Goal: Information Seeking & Learning: Learn about a topic

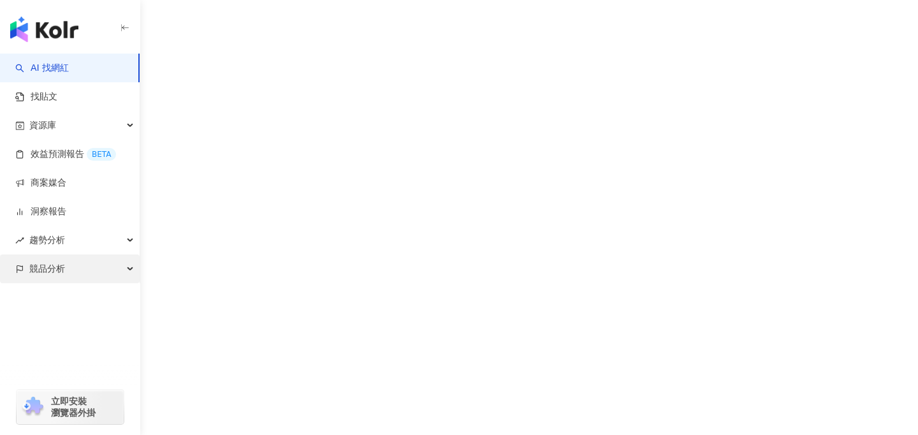
click at [47, 274] on span "競品分析" at bounding box center [47, 268] width 36 height 29
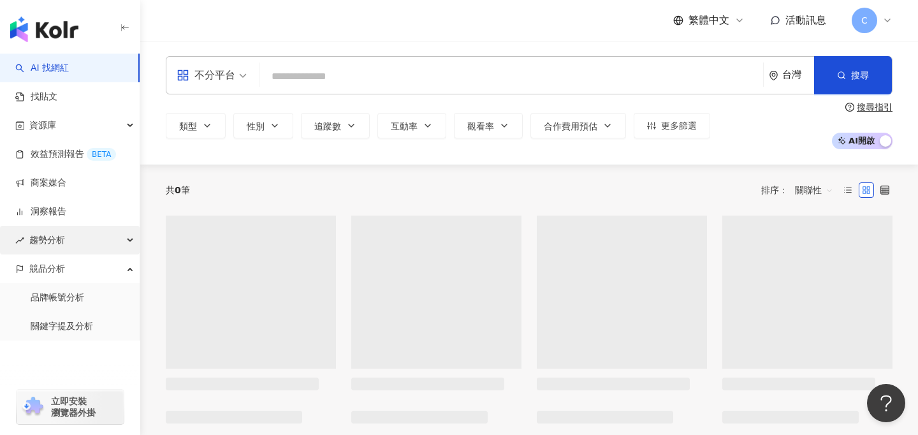
click at [59, 244] on span "趨勢分析" at bounding box center [47, 240] width 36 height 29
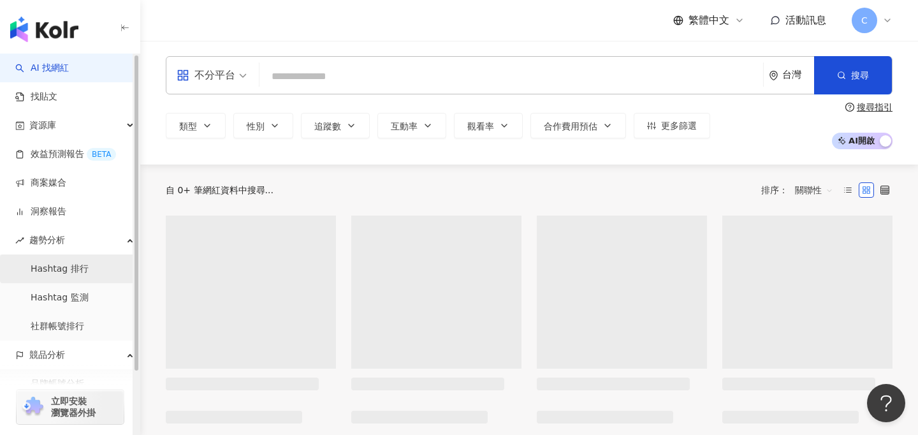
click at [63, 270] on link "Hashtag 排行" at bounding box center [60, 269] width 58 height 13
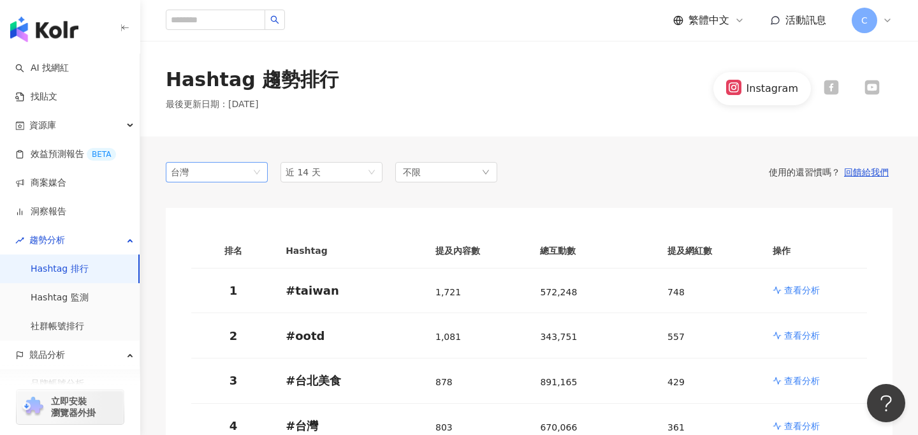
click at [214, 175] on span "台灣" at bounding box center [217, 172] width 92 height 19
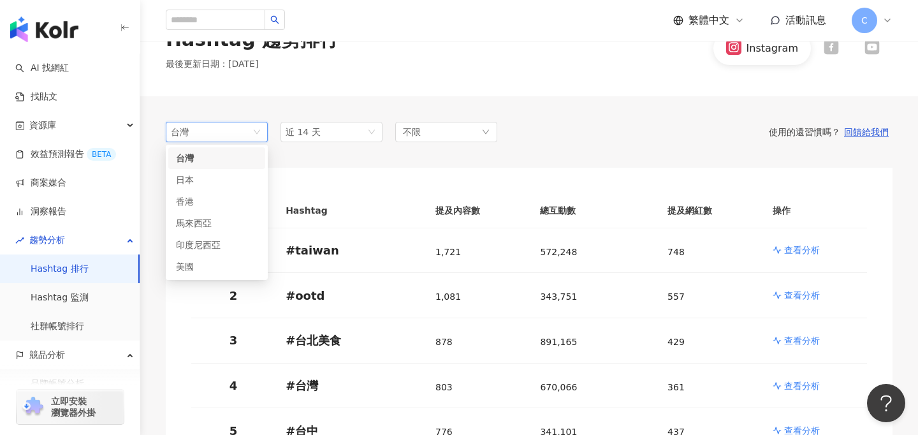
scroll to position [80, 0]
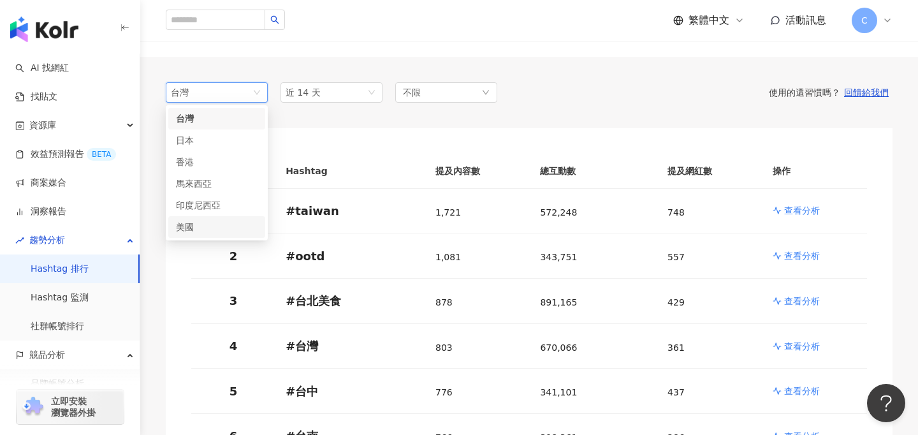
click at [193, 230] on div "美國" at bounding box center [196, 227] width 41 height 14
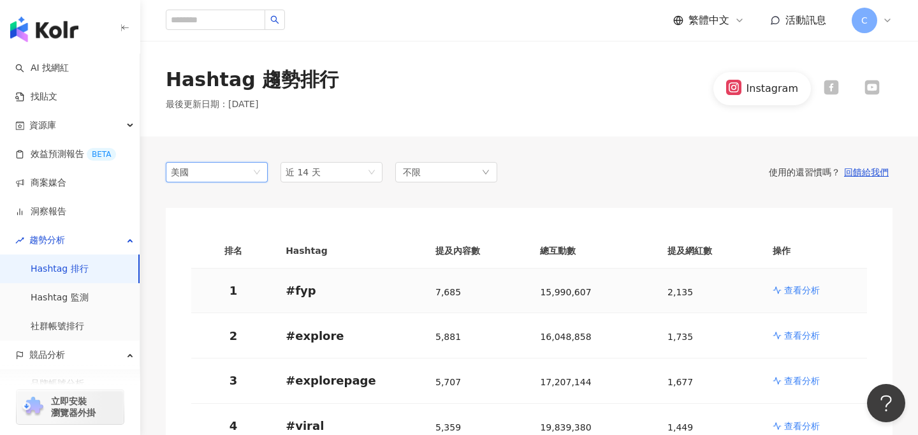
click at [788, 289] on p "查看分析" at bounding box center [803, 290] width 36 height 13
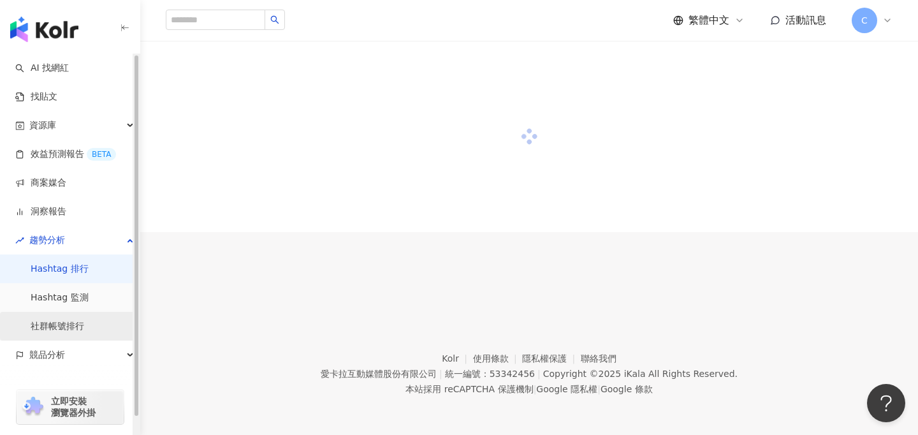
click at [71, 329] on link "社群帳號排行" at bounding box center [58, 326] width 54 height 13
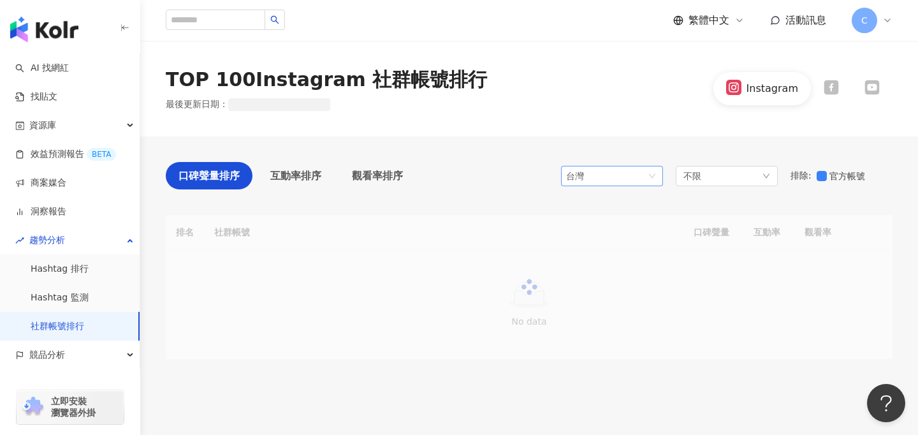
click at [604, 179] on div "台灣" at bounding box center [586, 175] width 41 height 19
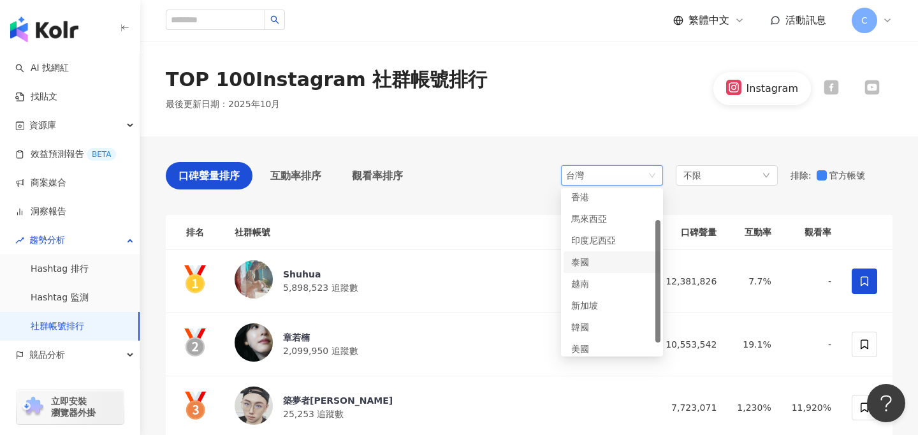
scroll to position [54, 0]
click at [591, 339] on div "美國" at bounding box center [592, 343] width 41 height 14
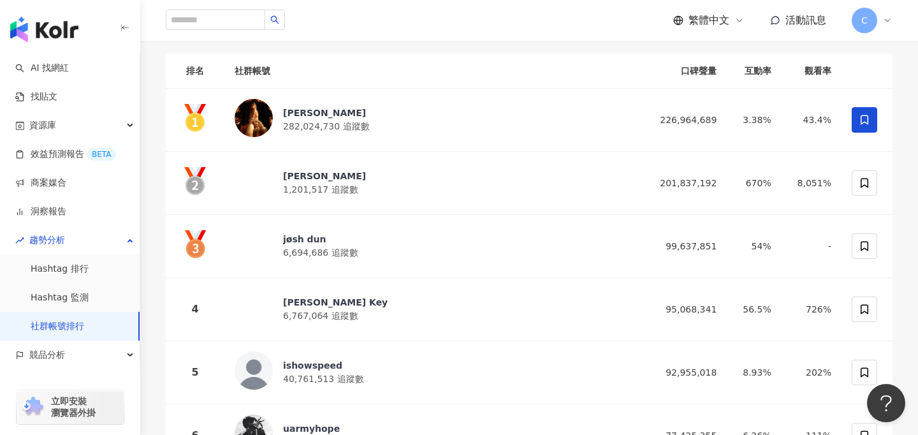
scroll to position [158, 0]
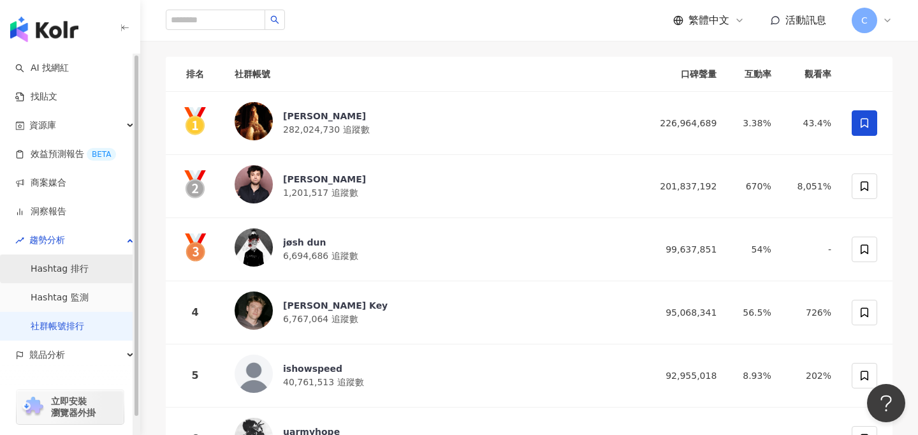
click at [78, 276] on link "Hashtag 排行" at bounding box center [60, 269] width 58 height 13
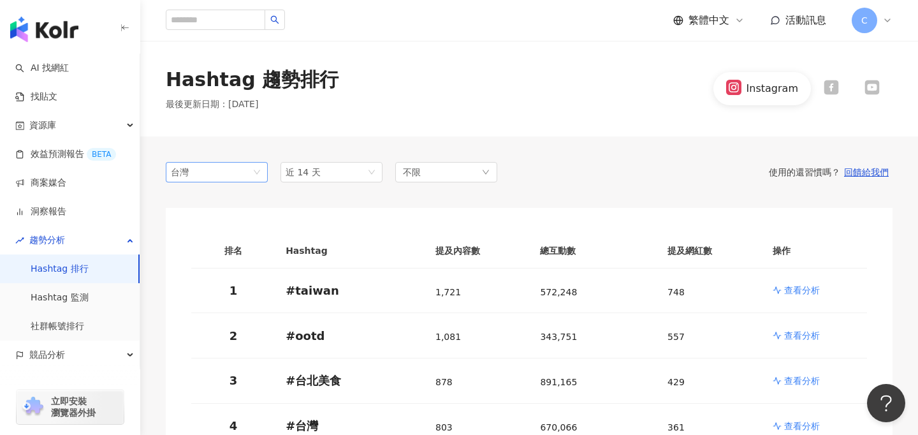
click at [215, 179] on span "台灣" at bounding box center [217, 172] width 92 height 19
click at [211, 309] on div "美國" at bounding box center [196, 307] width 41 height 14
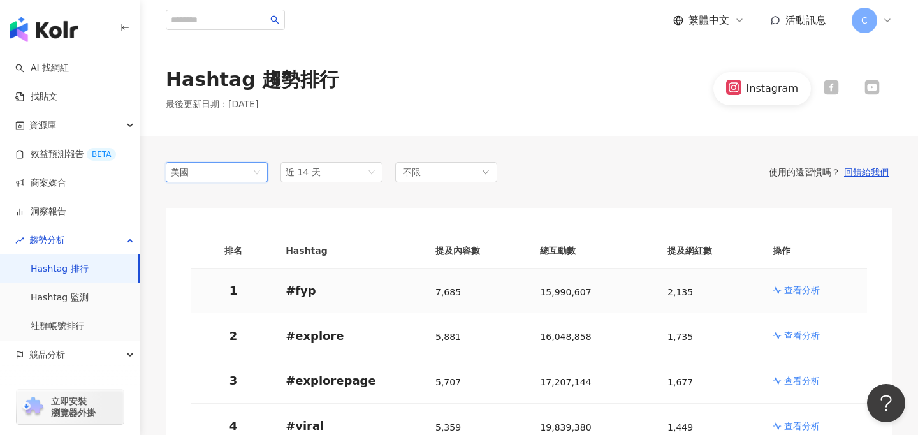
click at [799, 292] on p "查看分析" at bounding box center [803, 290] width 36 height 13
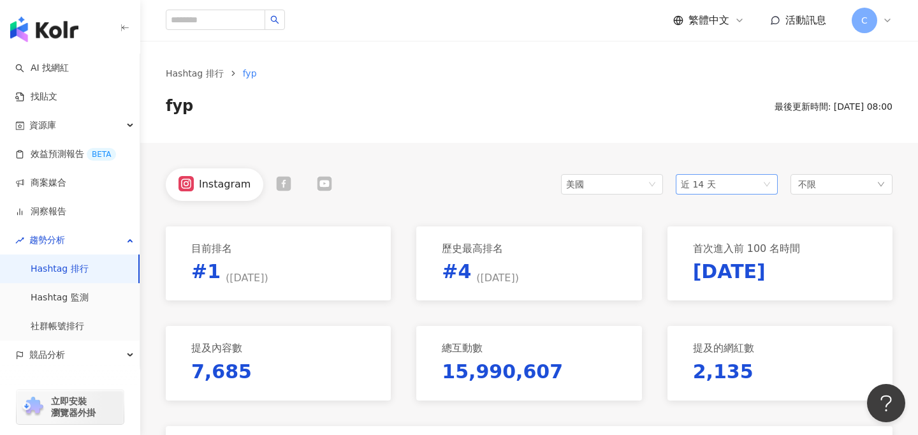
click at [734, 181] on span "近 14 天" at bounding box center [727, 184] width 92 height 19
click at [716, 253] on span "近三個月" at bounding box center [704, 254] width 36 height 10
click at [727, 181] on span "近三個月" at bounding box center [727, 184] width 92 height 19
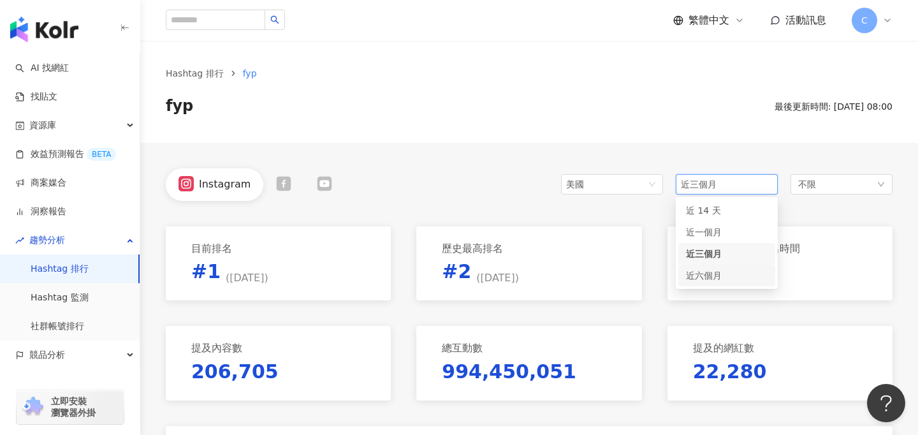
click at [707, 275] on span "近六個月" at bounding box center [704, 275] width 36 height 10
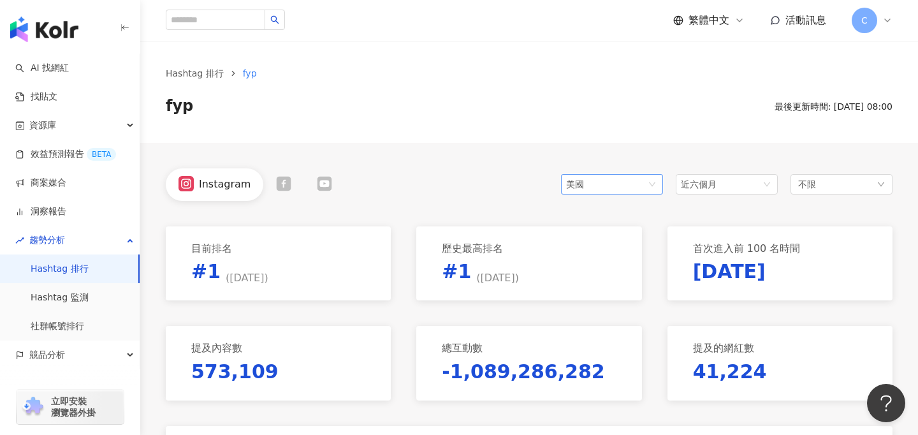
click at [612, 186] on span "美國" at bounding box center [612, 184] width 92 height 19
click at [703, 184] on span "近六個月" at bounding box center [699, 184] width 36 height 10
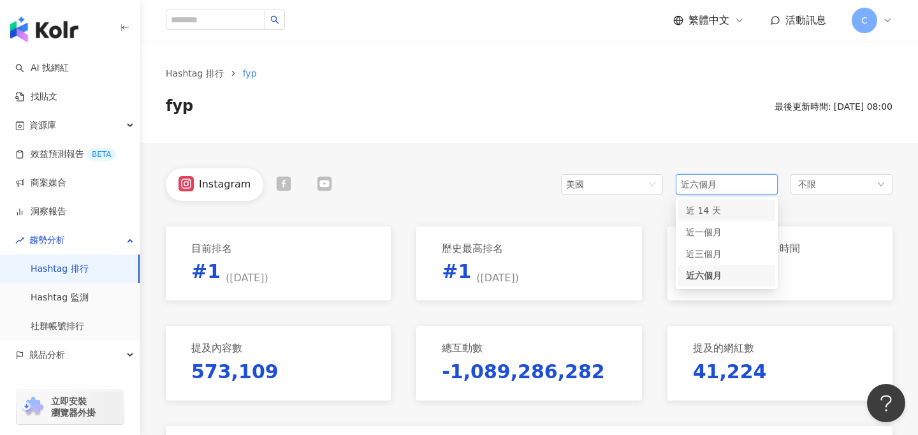
click at [698, 214] on span "近 14 天" at bounding box center [703, 210] width 35 height 10
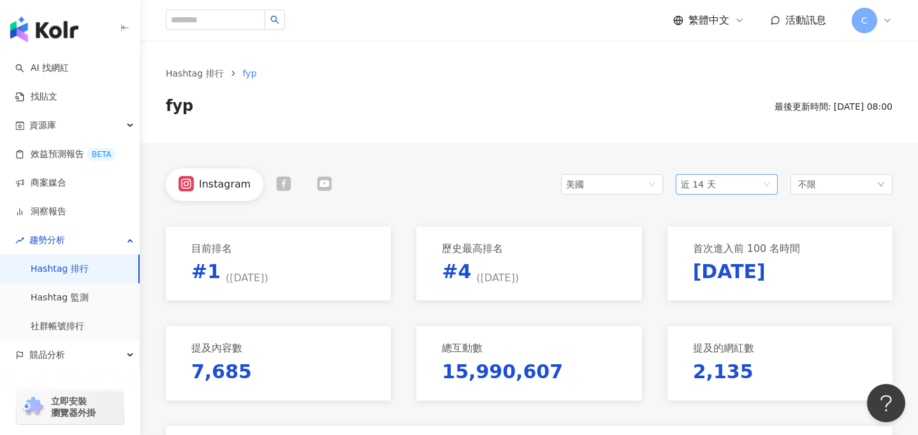
click at [711, 181] on span "近 14 天" at bounding box center [698, 184] width 35 height 10
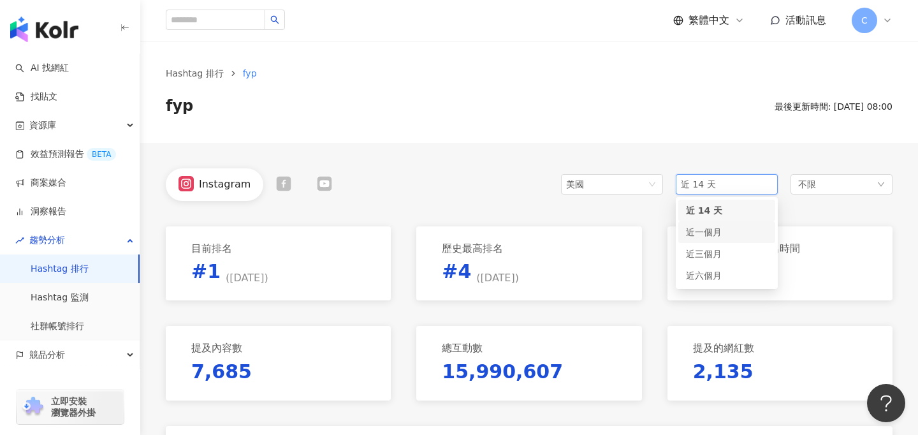
click at [711, 233] on span "近一個月" at bounding box center [704, 232] width 36 height 10
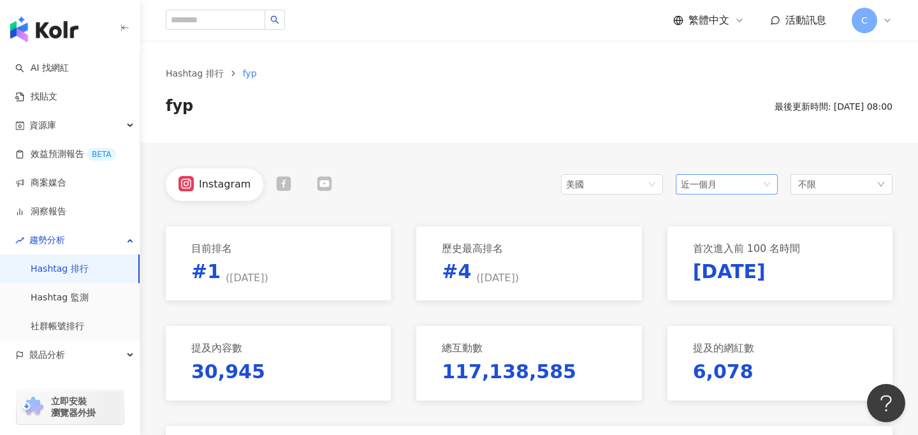
click at [698, 185] on span "近一個月" at bounding box center [699, 184] width 36 height 10
click at [709, 253] on span "近三個月" at bounding box center [704, 254] width 36 height 10
click at [700, 193] on span "近三個月" at bounding box center [727, 184] width 92 height 19
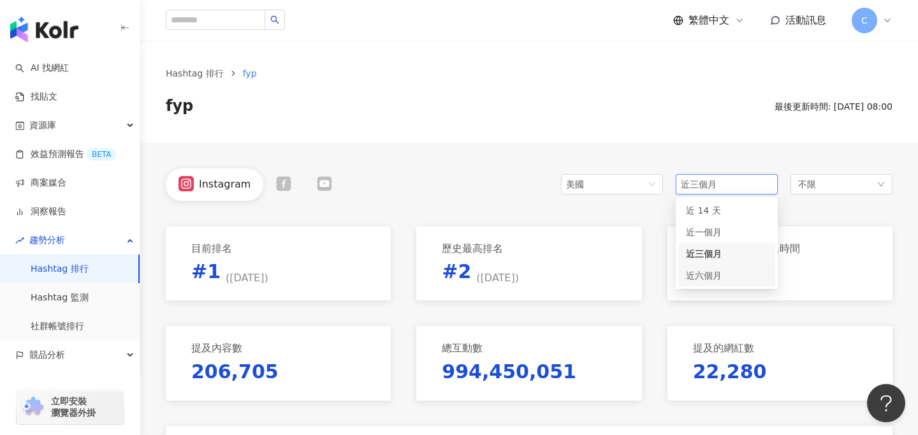
click at [697, 277] on span "近六個月" at bounding box center [704, 275] width 36 height 10
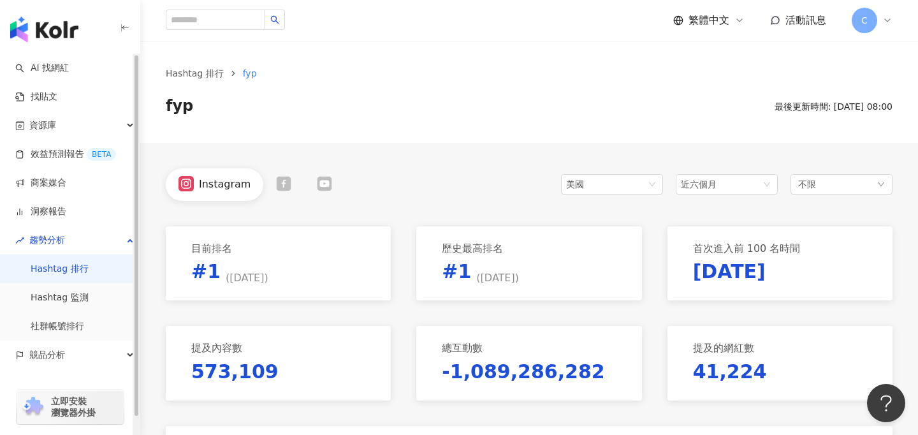
click at [64, 264] on link "Hashtag 排行" at bounding box center [60, 269] width 58 height 13
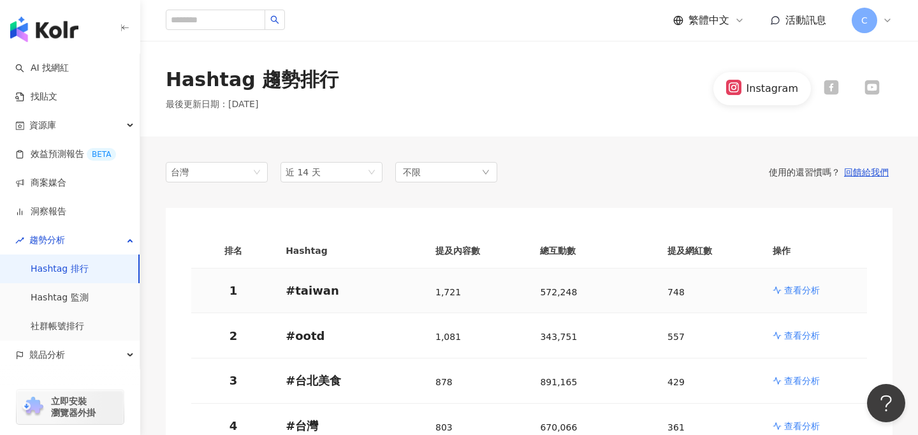
click at [797, 288] on p "查看分析" at bounding box center [803, 290] width 36 height 13
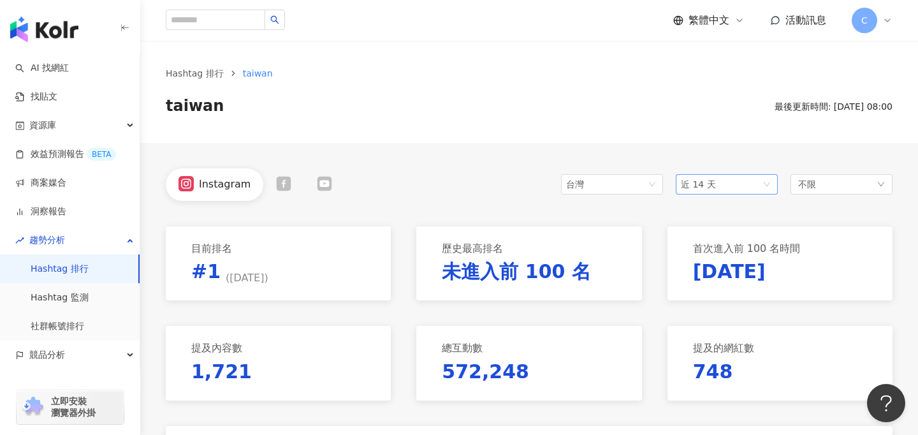
click at [731, 182] on span "近 14 天" at bounding box center [727, 184] width 92 height 19
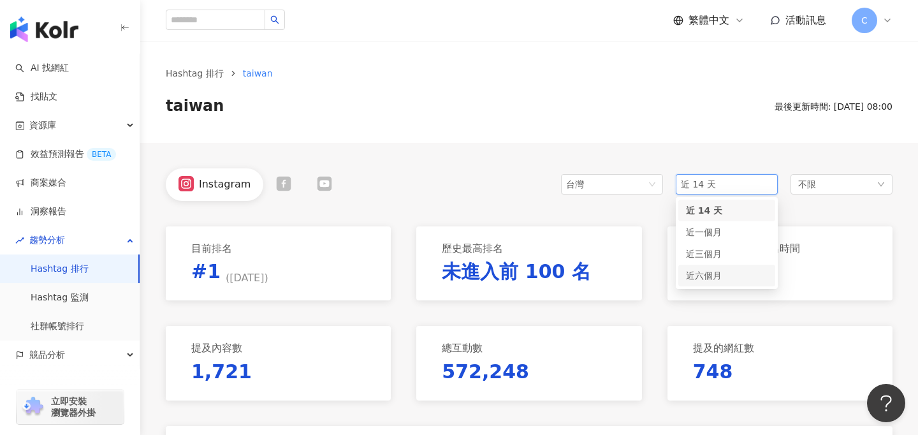
click at [711, 268] on div "近六個月" at bounding box center [727, 276] width 97 height 22
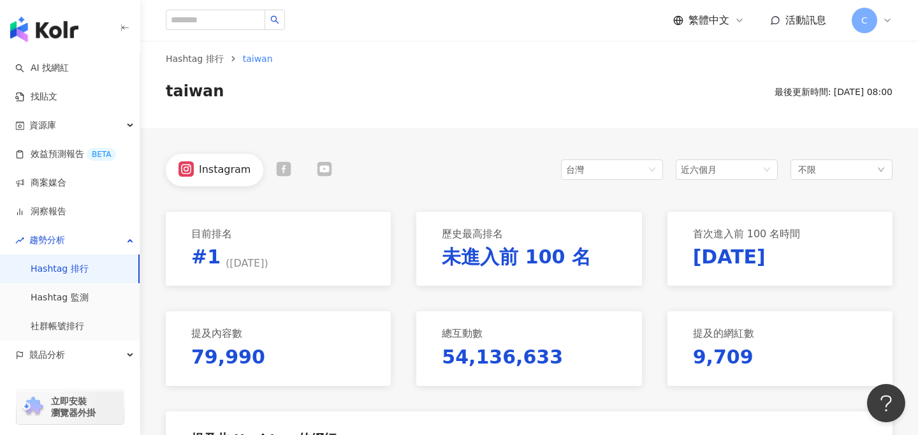
scroll to position [4, 0]
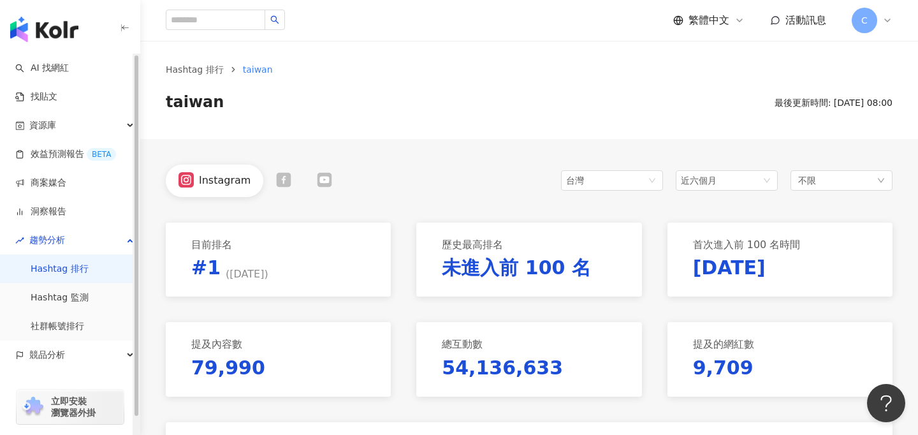
click at [88, 275] on link "Hashtag 排行" at bounding box center [60, 269] width 58 height 13
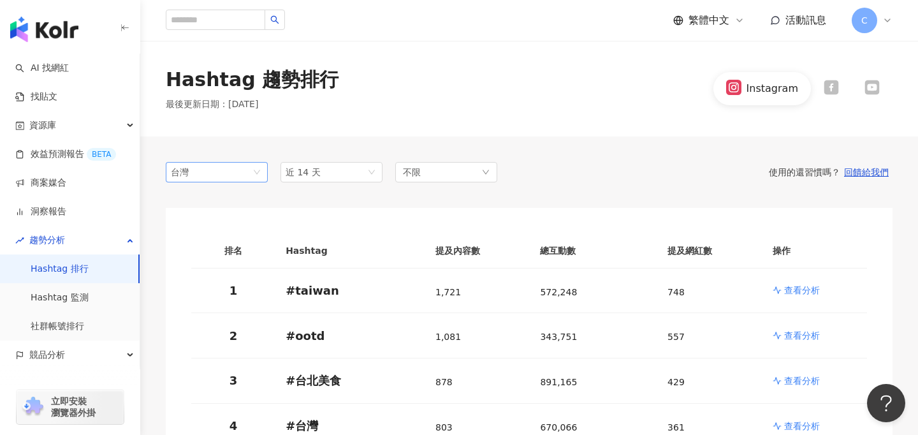
click at [195, 165] on div "台灣" at bounding box center [191, 172] width 41 height 19
click at [198, 300] on div "美國" at bounding box center [196, 307] width 41 height 14
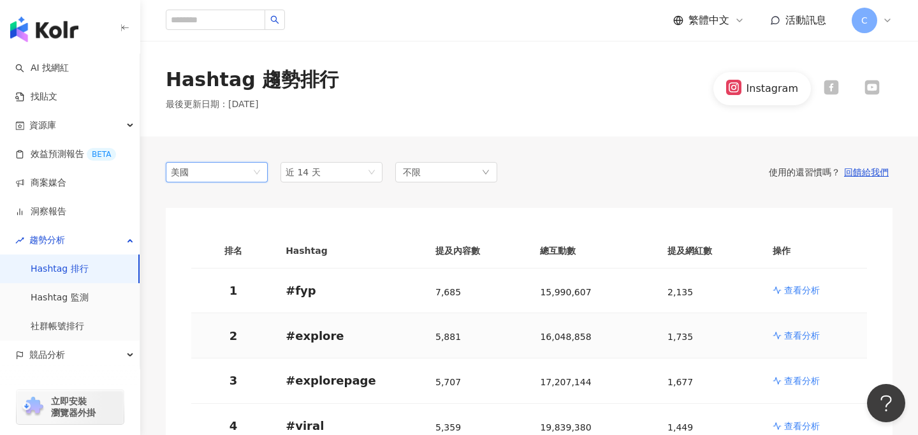
click at [804, 334] on p "查看分析" at bounding box center [803, 335] width 36 height 13
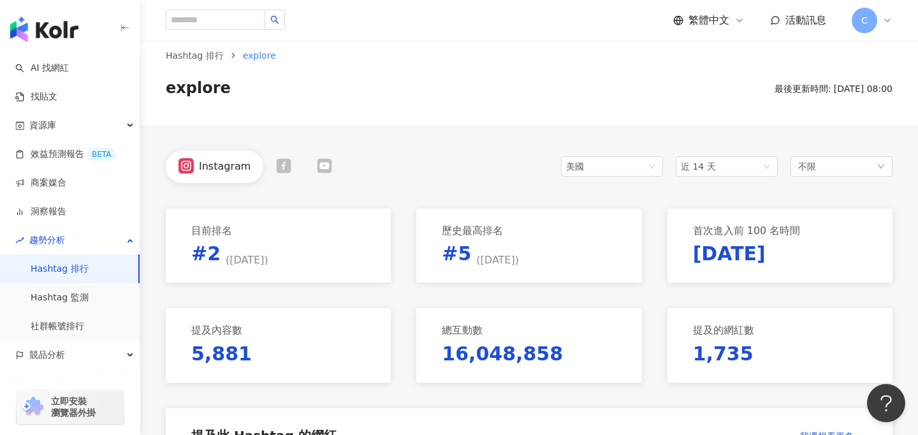
scroll to position [13, 0]
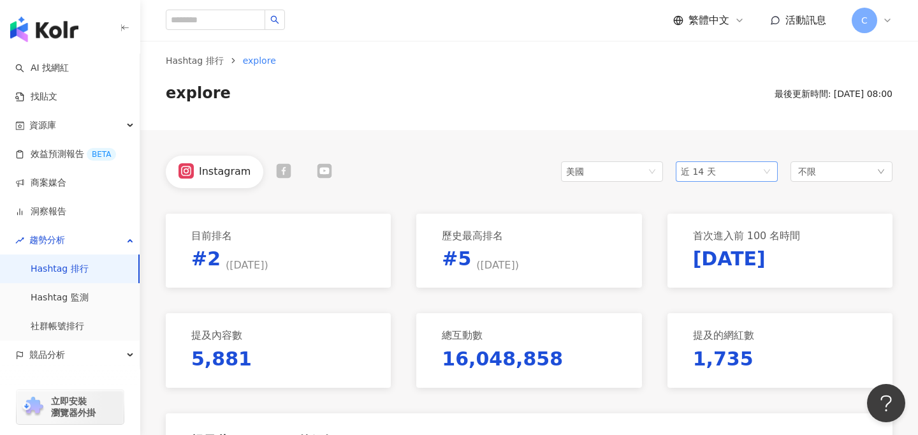
click at [739, 176] on span "近 14 天" at bounding box center [727, 171] width 92 height 19
click at [716, 267] on span "近六個月" at bounding box center [704, 263] width 36 height 10
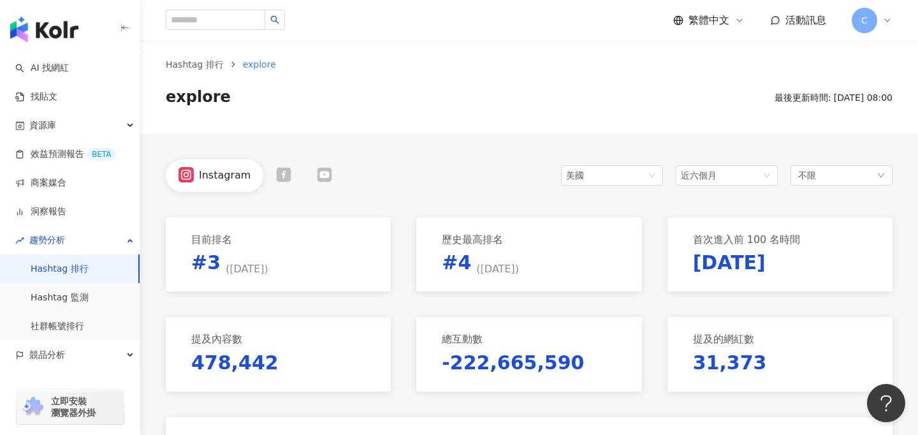
click at [536, 111] on div "Hashtag 排行 explore explore 最後更新時間: 2025/10/3 08:00" at bounding box center [529, 83] width 778 height 102
click at [83, 276] on link "Hashtag 排行" at bounding box center [60, 269] width 58 height 13
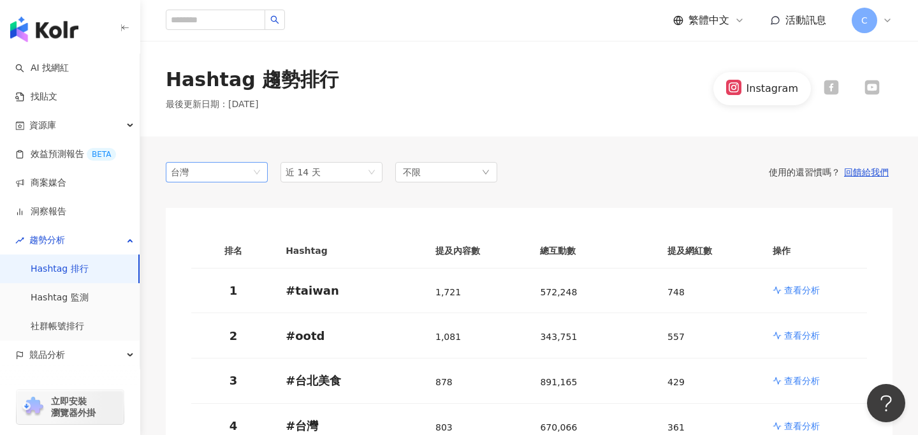
click at [192, 168] on div "台灣" at bounding box center [191, 172] width 41 height 19
click at [200, 307] on div "美國" at bounding box center [196, 307] width 41 height 14
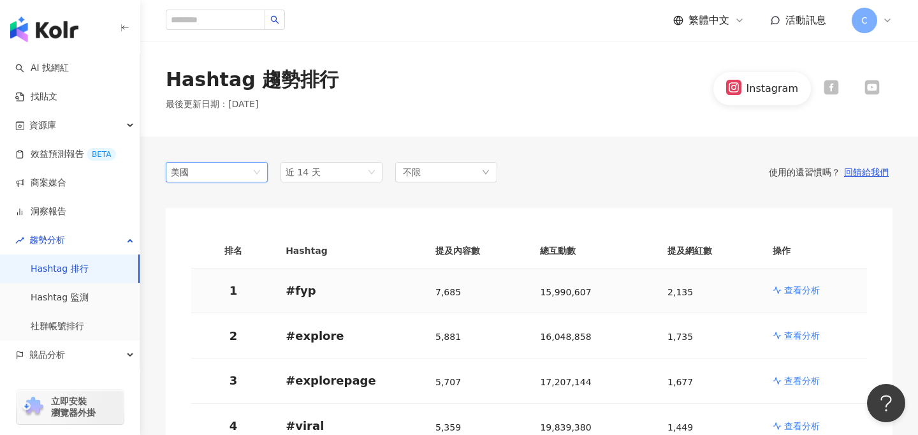
click at [791, 284] on p "查看分析" at bounding box center [803, 290] width 36 height 13
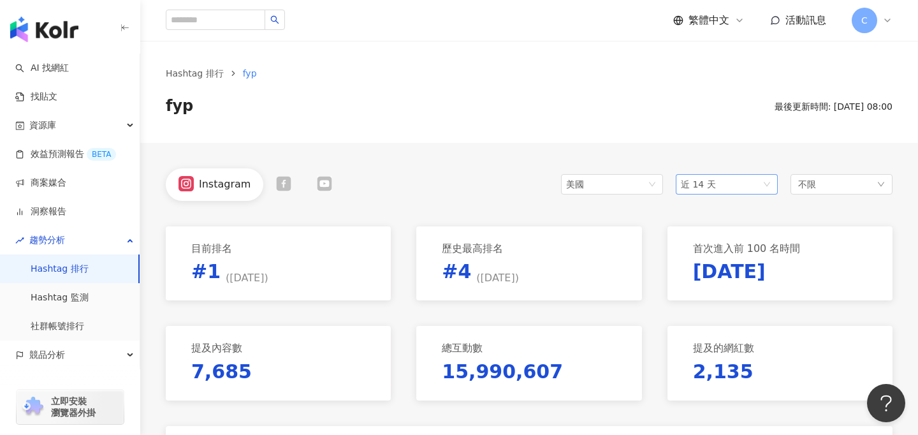
click at [717, 181] on span "近 14 天" at bounding box center [727, 184] width 92 height 19
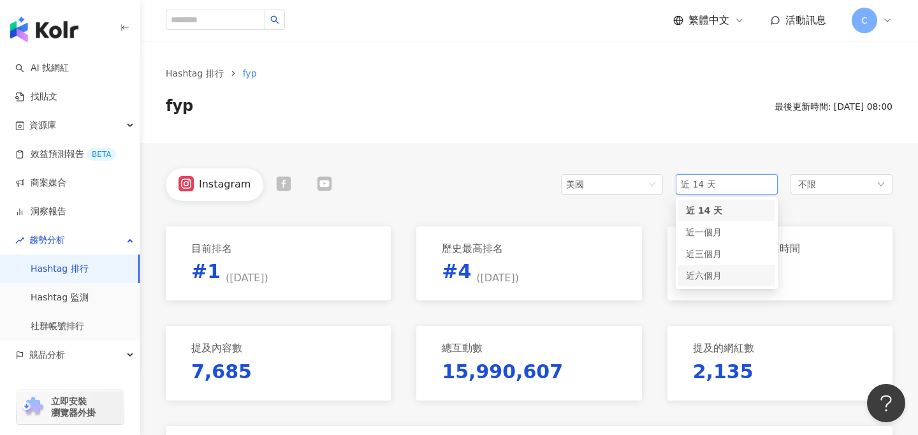
click at [700, 277] on span "近六個月" at bounding box center [704, 275] width 36 height 10
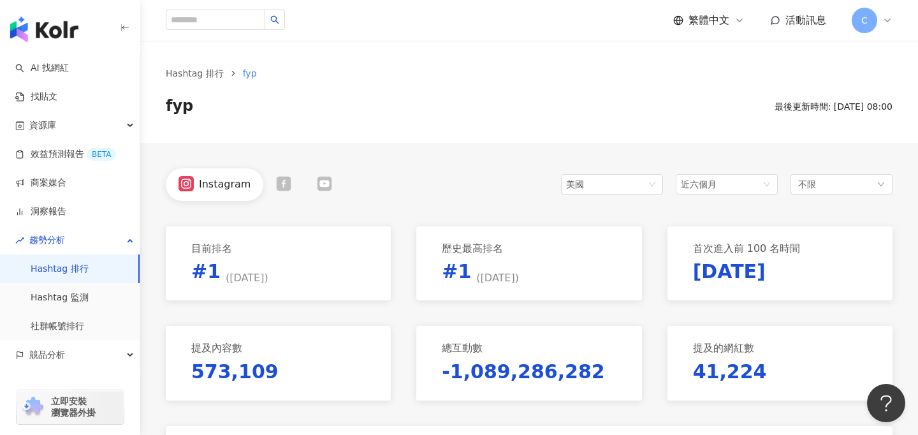
click at [88, 269] on link "Hashtag 排行" at bounding box center [60, 269] width 58 height 13
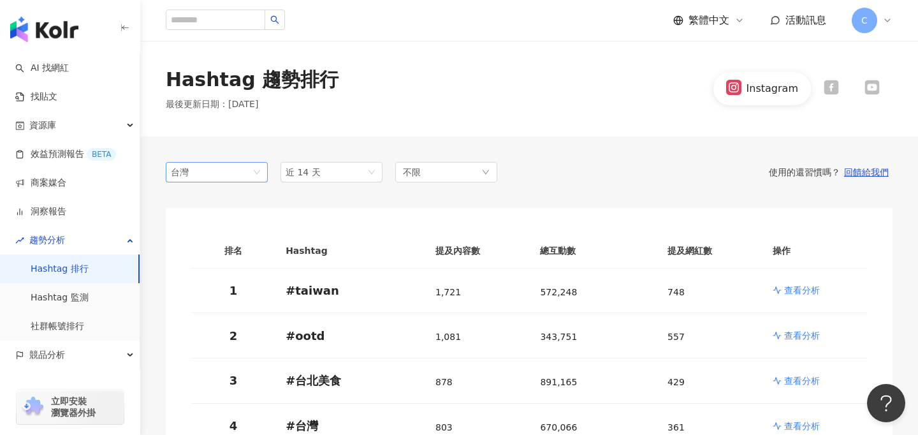
click at [200, 175] on div "台灣" at bounding box center [191, 172] width 41 height 19
click at [195, 219] on div "日本" at bounding box center [196, 220] width 41 height 14
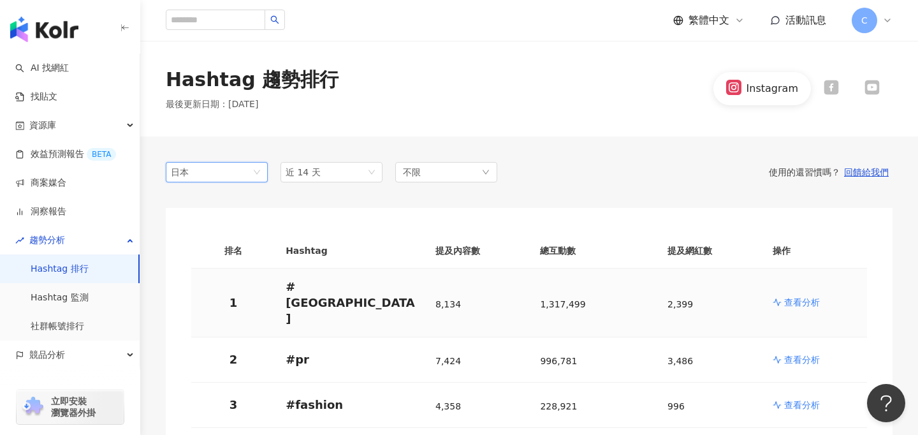
click at [812, 296] on p "查看分析" at bounding box center [803, 302] width 36 height 13
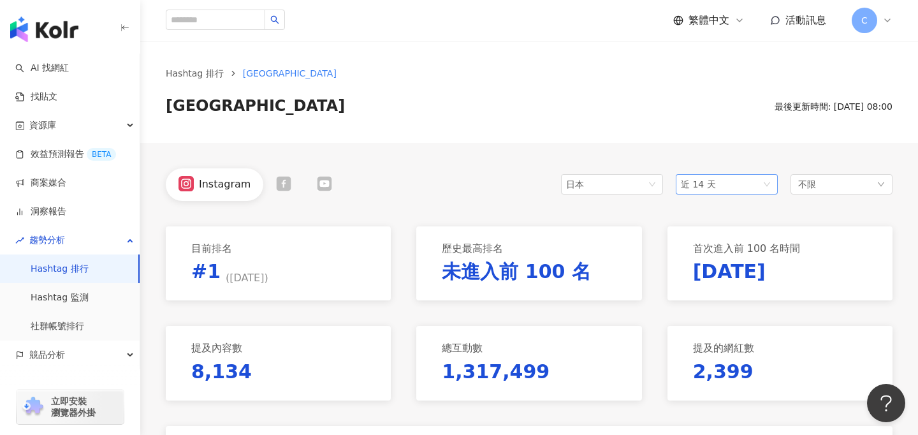
click at [734, 185] on span "近 14 天" at bounding box center [727, 184] width 92 height 19
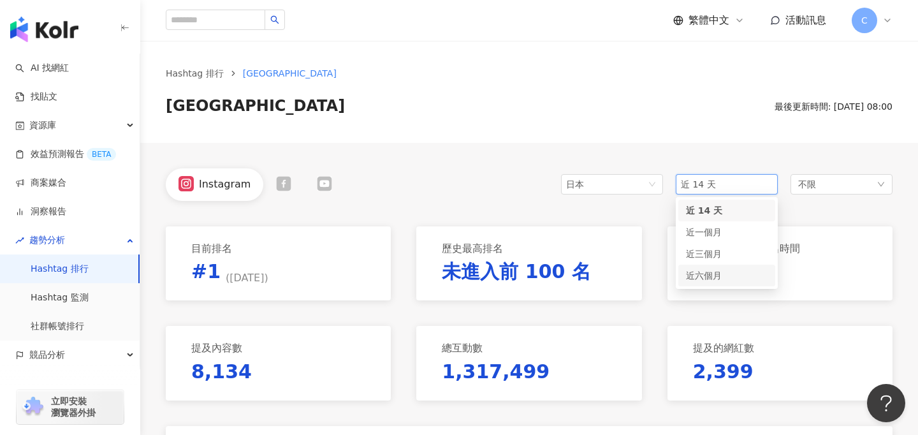
click at [717, 274] on span "近六個月" at bounding box center [704, 275] width 36 height 10
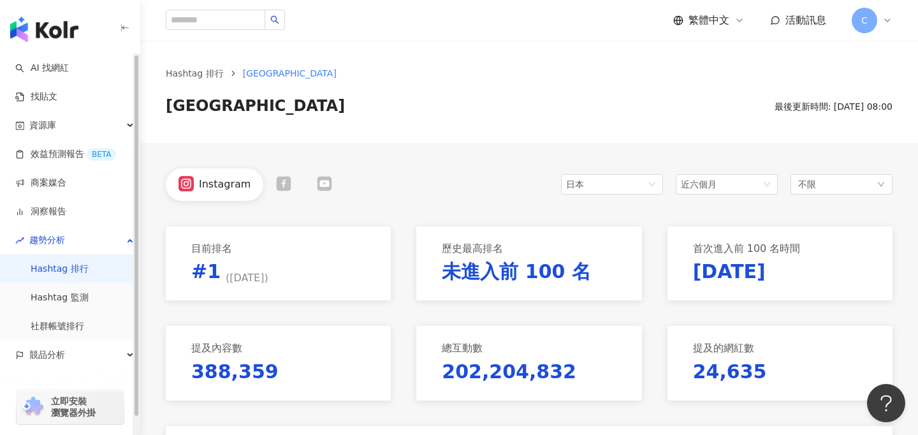
click at [89, 271] on link "Hashtag 排行" at bounding box center [60, 269] width 58 height 13
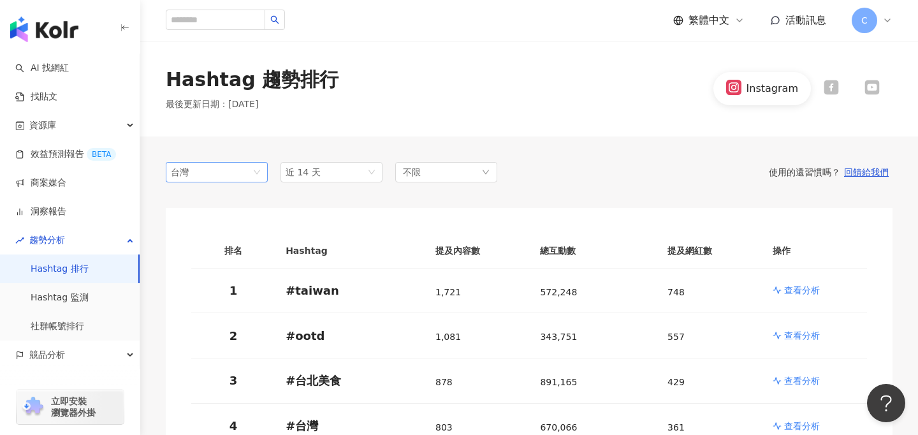
click at [216, 177] on span "台灣" at bounding box center [217, 172] width 92 height 19
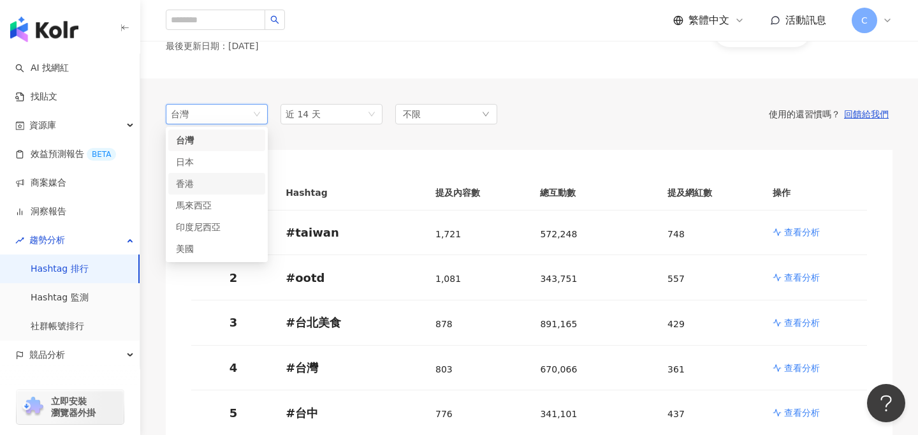
scroll to position [55, 0]
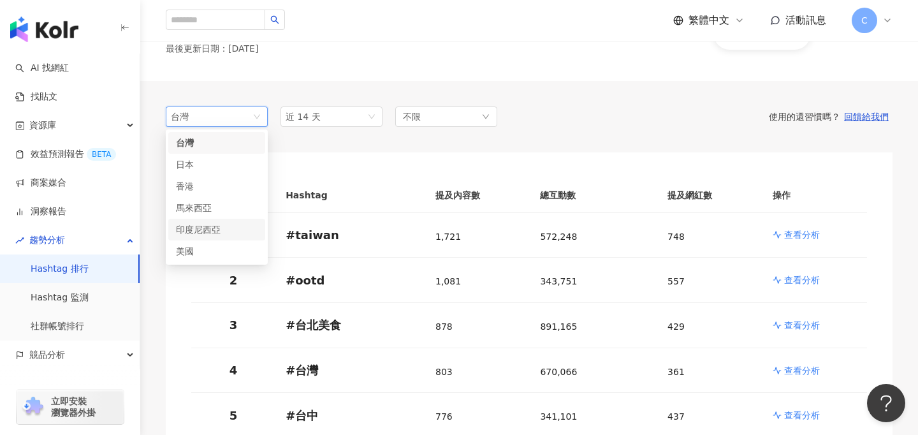
click at [210, 228] on div "印度尼西亞" at bounding box center [196, 230] width 41 height 14
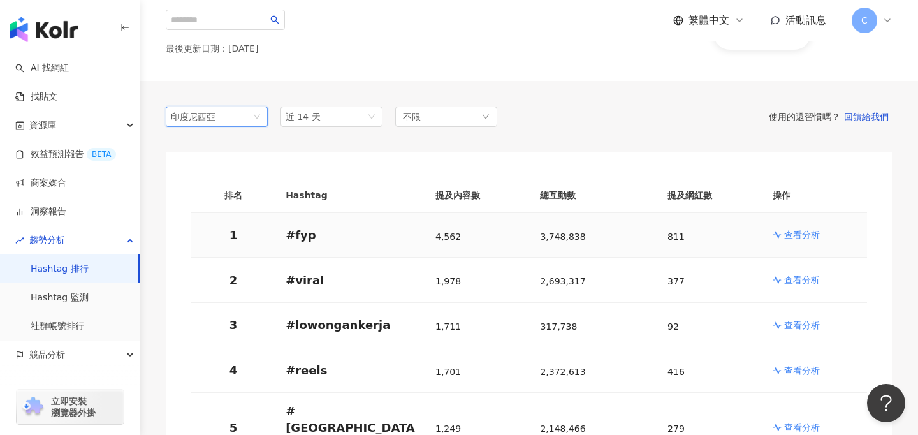
click at [805, 232] on p "查看分析" at bounding box center [803, 234] width 36 height 13
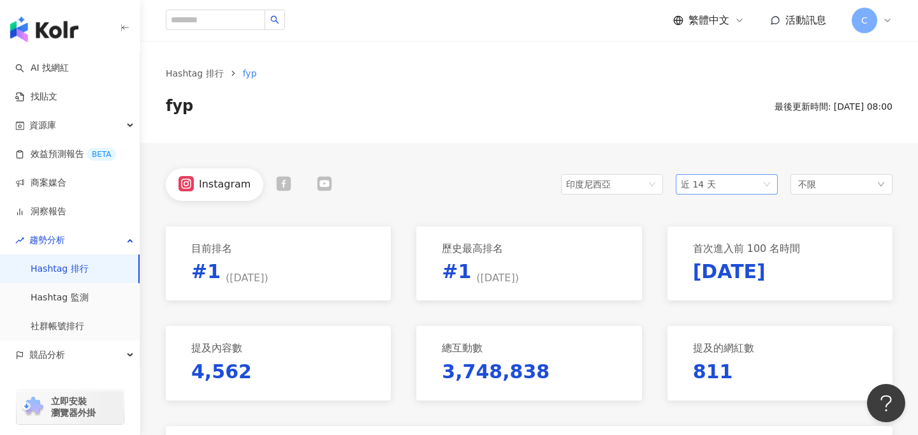
click at [734, 188] on span "近 14 天" at bounding box center [727, 184] width 92 height 19
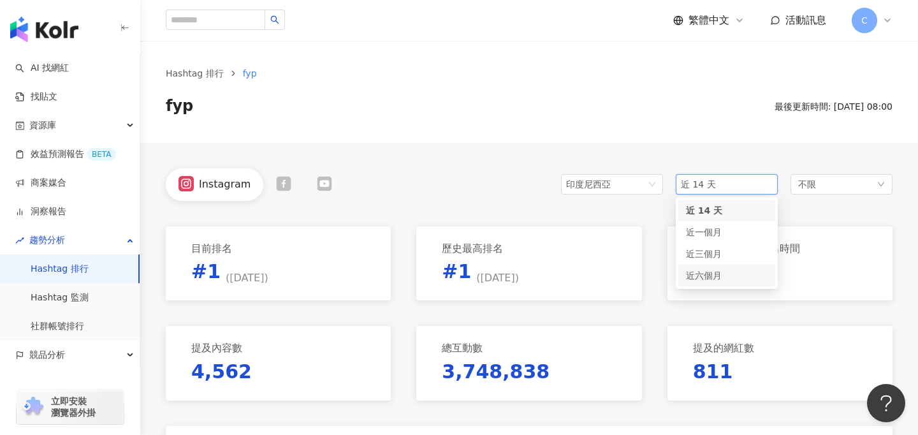
click at [703, 270] on div "近六個月" at bounding box center [727, 276] width 82 height 14
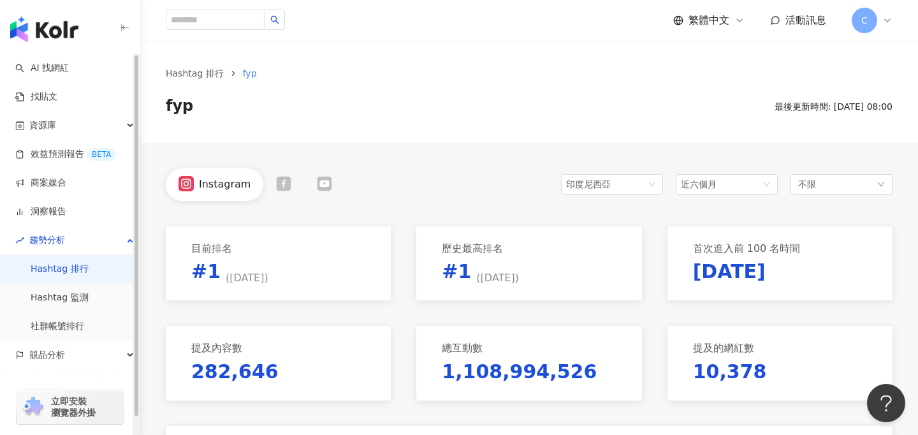
click at [89, 267] on link "Hashtag 排行" at bounding box center [60, 269] width 58 height 13
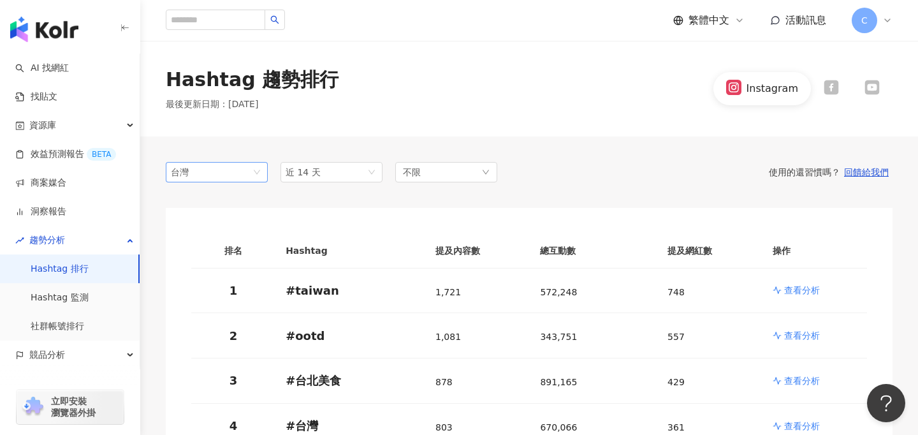
click at [214, 175] on span "台灣" at bounding box center [217, 172] width 92 height 19
click at [203, 244] on div "香港" at bounding box center [196, 242] width 41 height 14
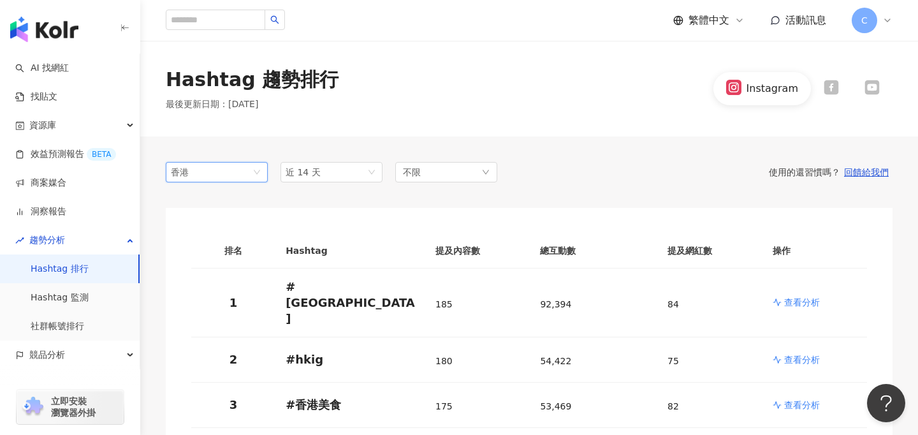
click at [214, 168] on span "香港" at bounding box center [217, 172] width 92 height 19
click at [191, 300] on div "美國" at bounding box center [196, 307] width 41 height 14
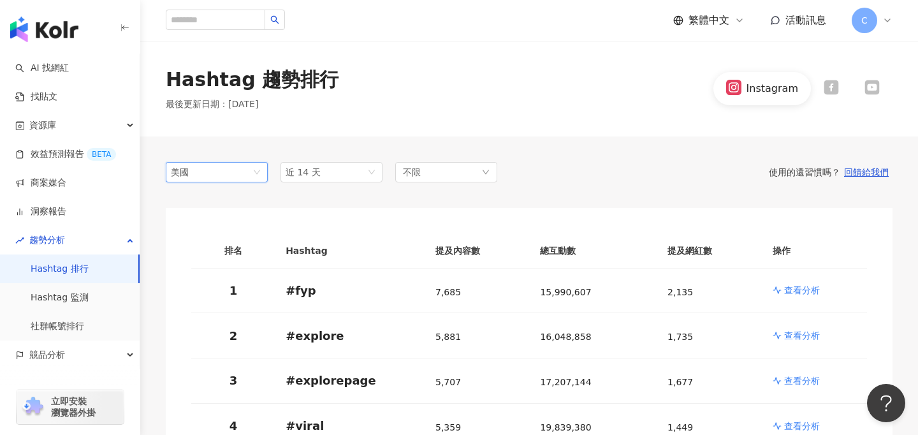
click at [210, 173] on div "美國" at bounding box center [191, 172] width 41 height 19
click at [192, 265] on div "馬來西亞" at bounding box center [196, 263] width 41 height 14
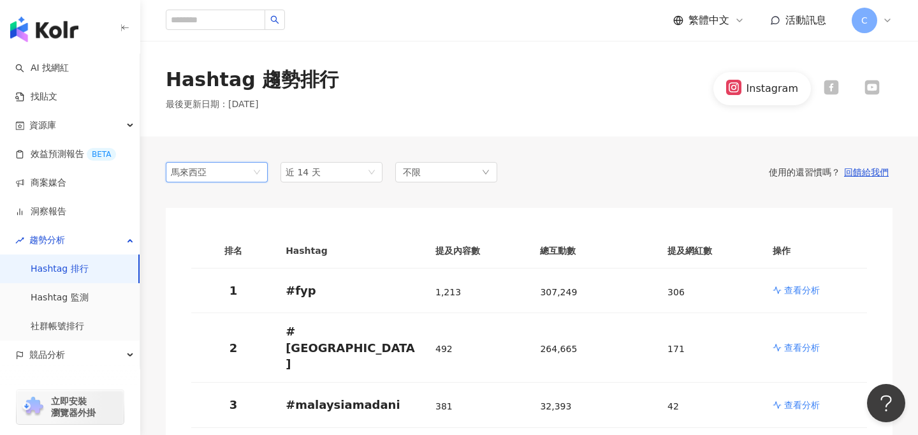
click at [202, 172] on div "馬來西亞" at bounding box center [191, 172] width 41 height 19
click at [218, 198] on div "台灣" at bounding box center [217, 198] width 82 height 14
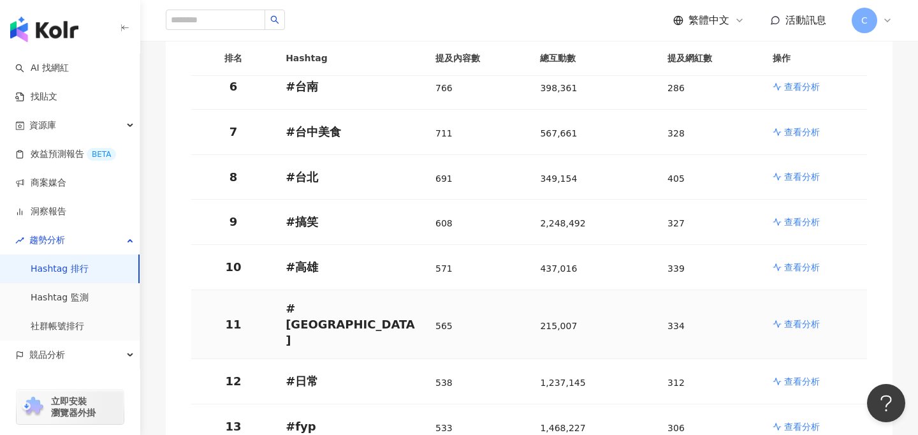
scroll to position [426, 0]
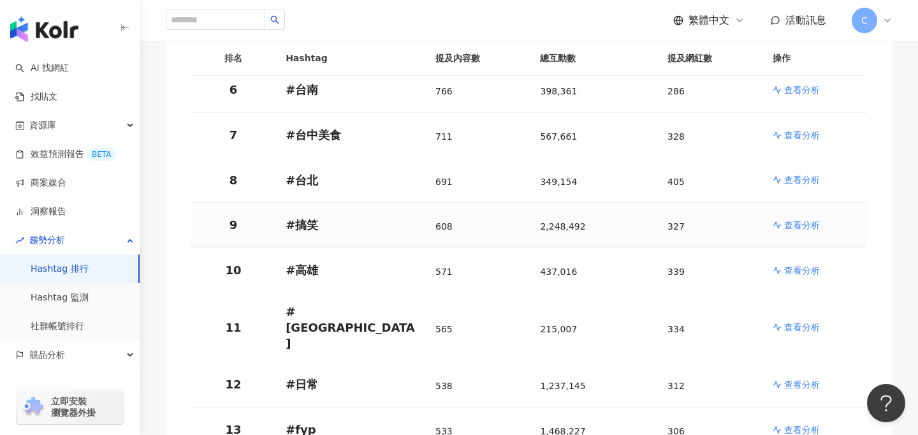
click at [795, 224] on p "查看分析" at bounding box center [803, 225] width 36 height 13
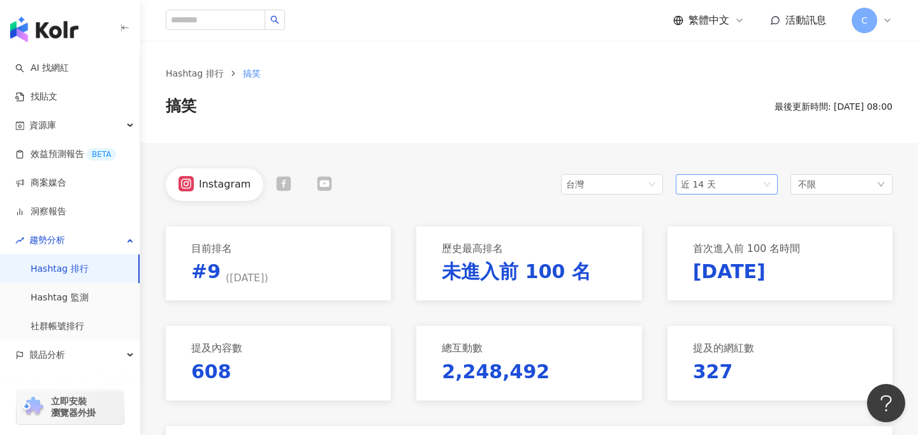
click at [712, 186] on span "近 14 天" at bounding box center [698, 184] width 35 height 10
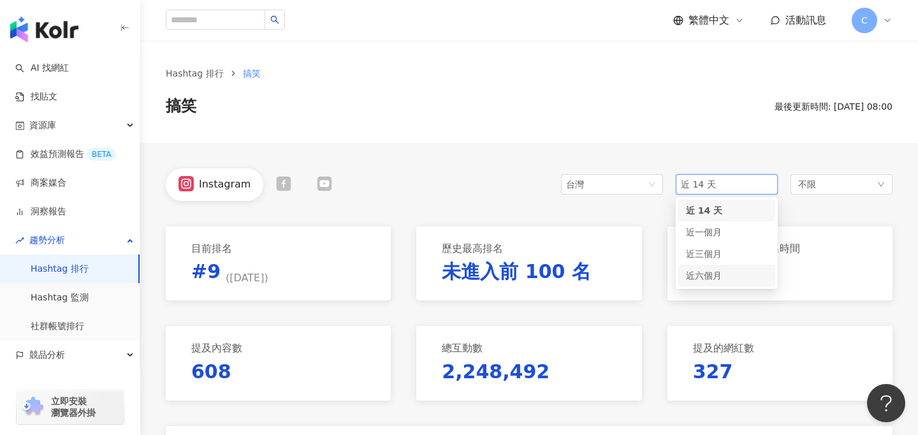
click at [710, 276] on span "近六個月" at bounding box center [704, 275] width 36 height 10
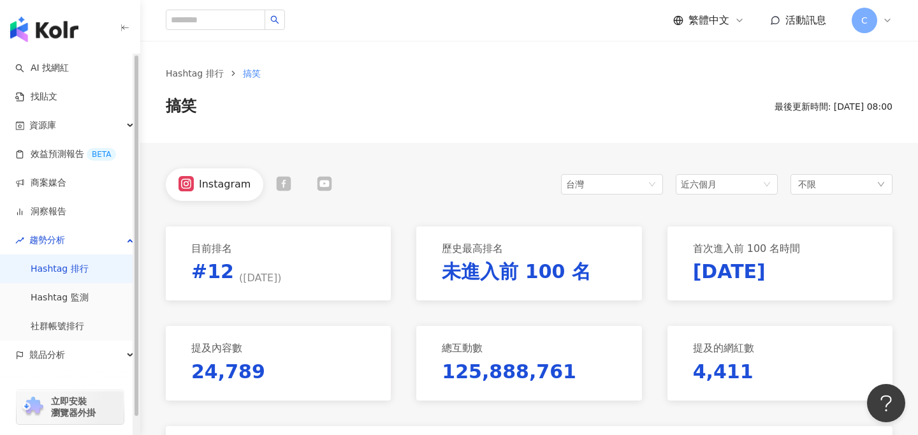
click at [89, 263] on link "Hashtag 排行" at bounding box center [60, 269] width 58 height 13
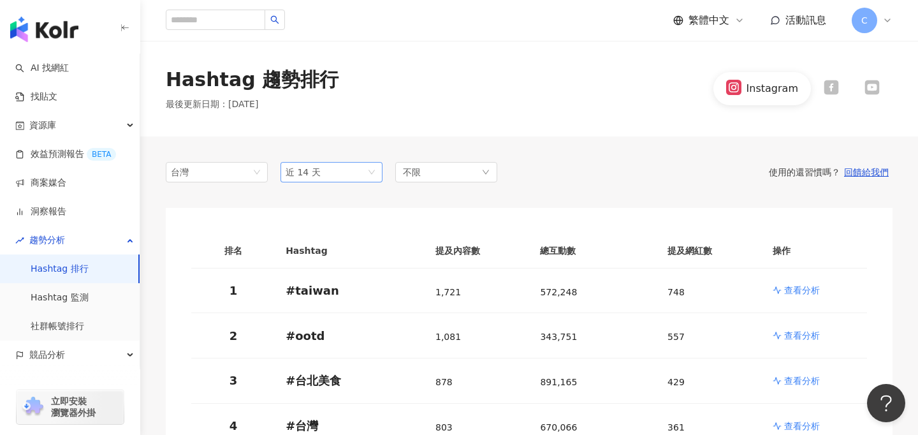
click at [342, 173] on span "近 14 天" at bounding box center [332, 172] width 92 height 19
click at [307, 256] on div "近六個月" at bounding box center [332, 263] width 82 height 14
click at [198, 173] on div "台灣" at bounding box center [191, 172] width 41 height 19
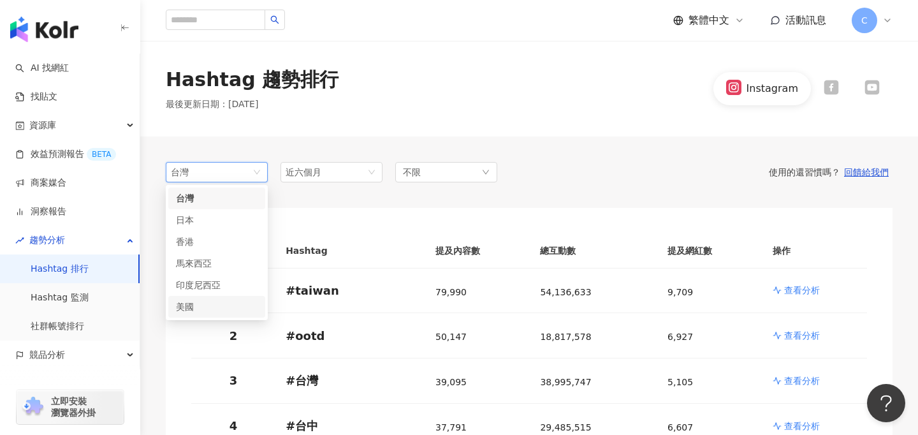
click at [211, 304] on div "美國" at bounding box center [196, 307] width 41 height 14
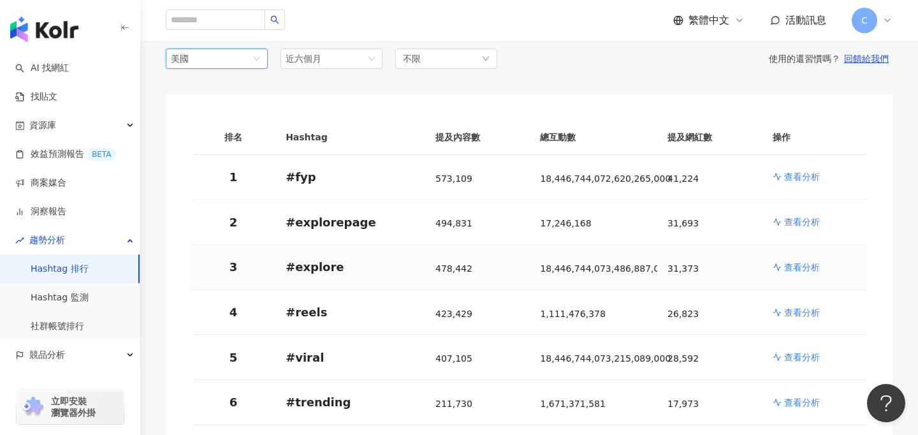
scroll to position [98, 0]
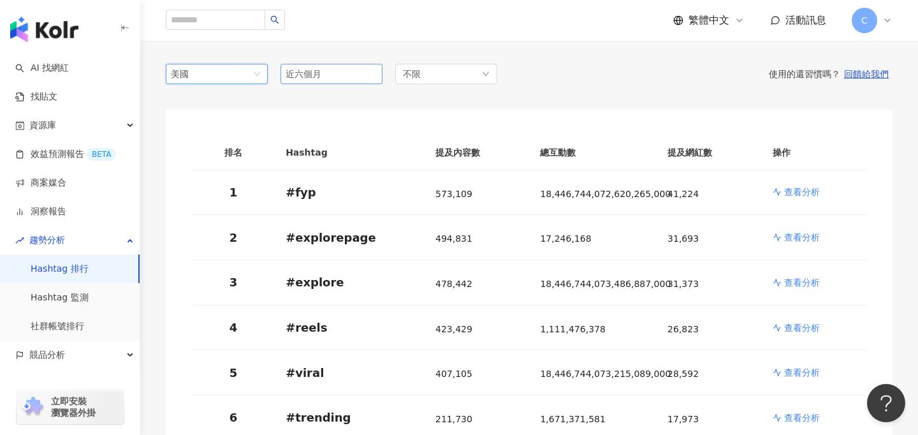
click at [333, 75] on span "近六個月" at bounding box center [332, 73] width 92 height 19
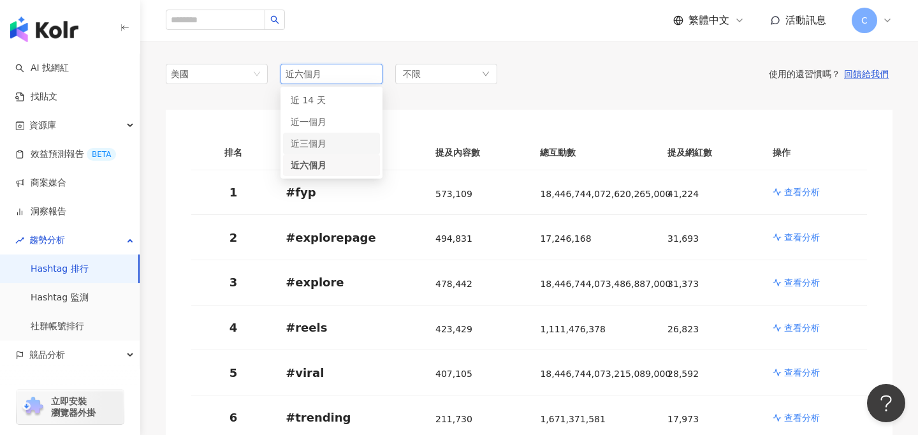
click at [324, 145] on span "近三個月" at bounding box center [309, 143] width 36 height 10
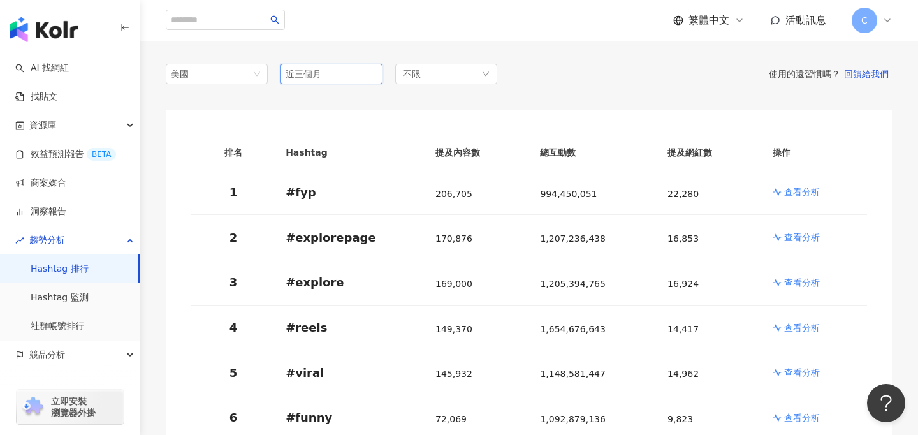
click at [346, 75] on span "近三個月" at bounding box center [332, 73] width 92 height 19
click at [328, 162] on div "近六個月" at bounding box center [332, 165] width 82 height 14
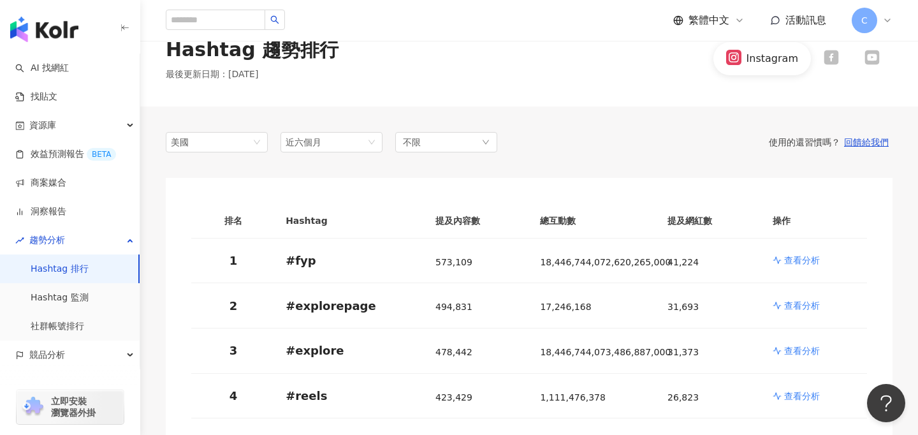
scroll to position [104, 0]
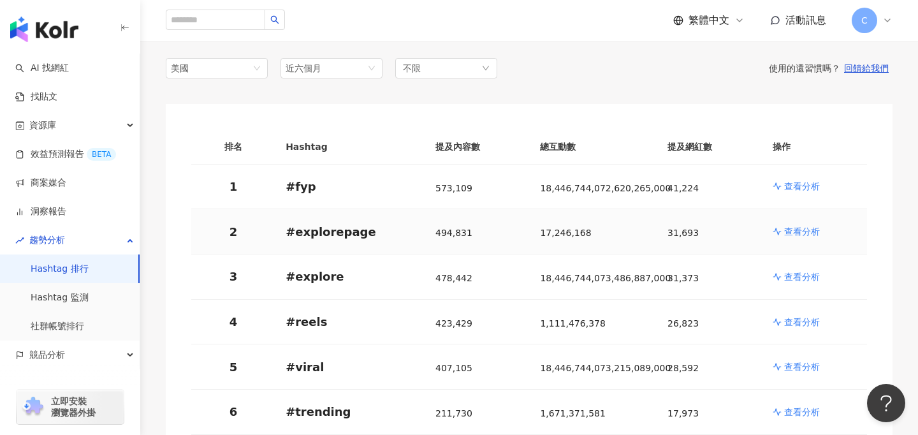
click at [801, 234] on p "查看分析" at bounding box center [803, 231] width 36 height 13
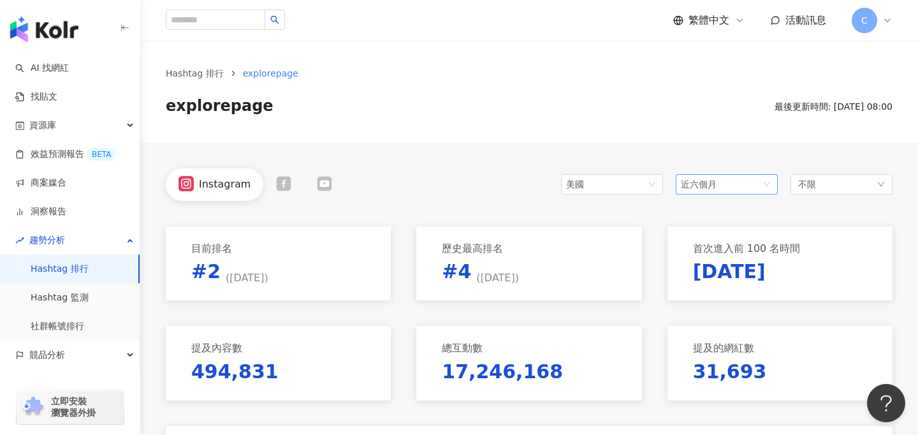
click at [721, 187] on span "近六個月" at bounding box center [727, 184] width 92 height 19
click at [707, 206] on span "近 14 天" at bounding box center [703, 210] width 35 height 10
click at [196, 78] on link "Hashtag 排行" at bounding box center [194, 73] width 63 height 14
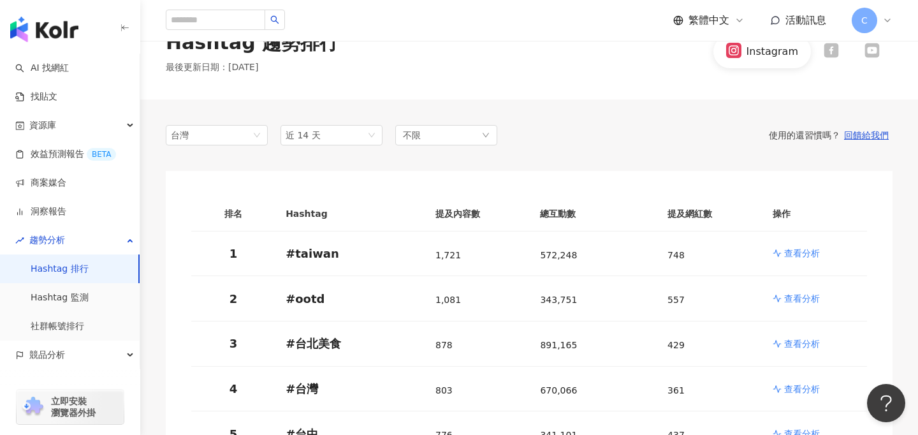
scroll to position [38, 0]
click at [225, 135] on span "台灣" at bounding box center [217, 134] width 92 height 19
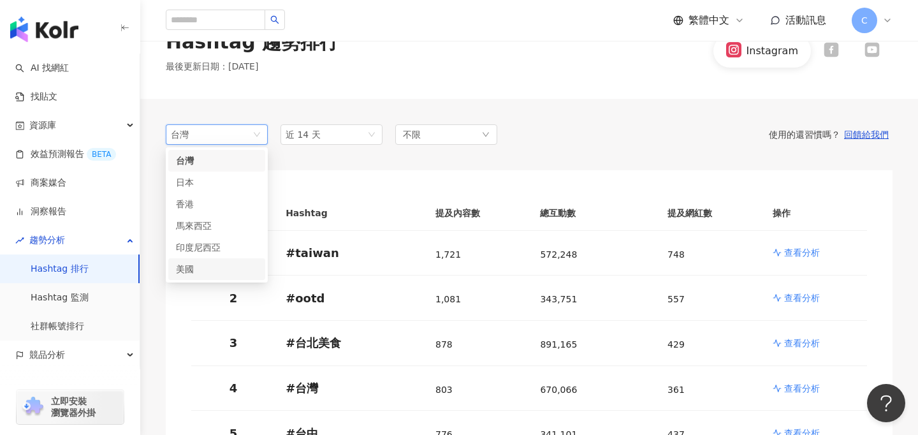
click at [193, 268] on div "美國" at bounding box center [196, 269] width 41 height 14
